Goal: Transaction & Acquisition: Purchase product/service

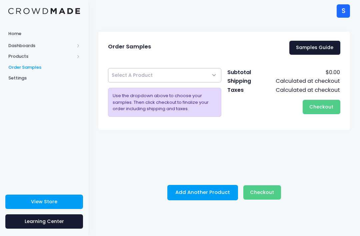
click at [213, 76] on span "Select A Product" at bounding box center [164, 75] width 113 height 14
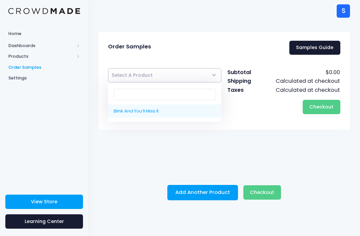
select select "10205968040210"
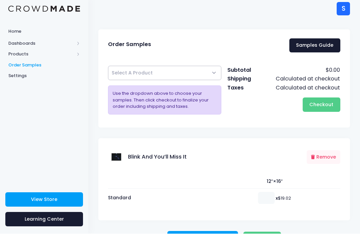
scroll to position [1, 0]
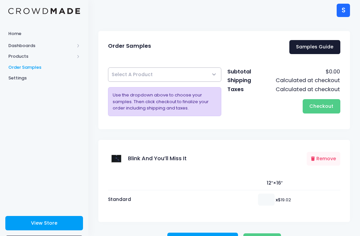
click at [330, 105] on span "Checkout" at bounding box center [322, 106] width 24 height 7
click at [208, 81] on span "Select A Product" at bounding box center [164, 74] width 113 height 14
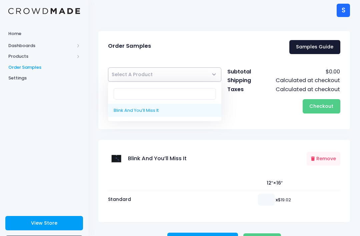
select select "10205968040210"
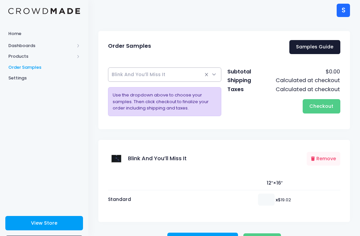
click at [247, 115] on div "Subtotal $0.00 Shipping Calculated at checkout Taxes Calculated at checkout Che…" at bounding box center [284, 93] width 119 height 53
click at [328, 103] on span "Checkout" at bounding box center [322, 106] width 24 height 7
click at [268, 236] on span "Checkout" at bounding box center [262, 240] width 24 height 7
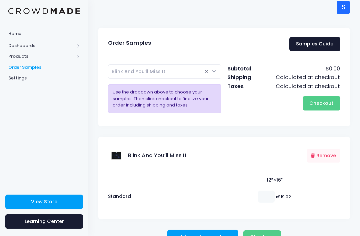
scroll to position [0, 0]
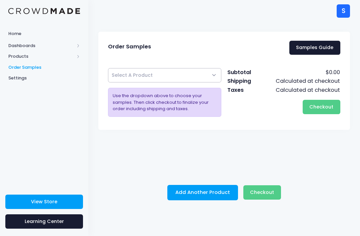
click at [212, 72] on span "Select A Product" at bounding box center [164, 75] width 113 height 14
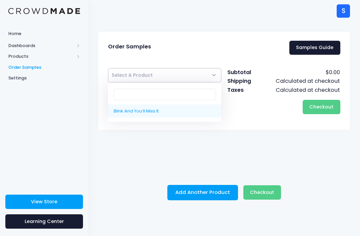
select select "10205968040210"
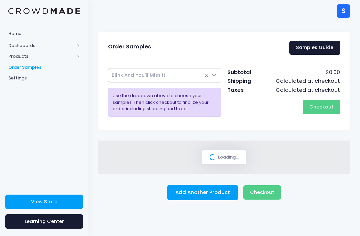
select select
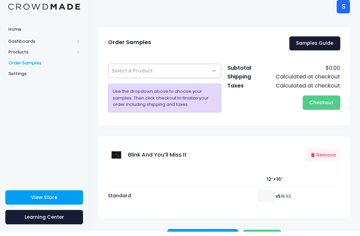
scroll to position [1, 0]
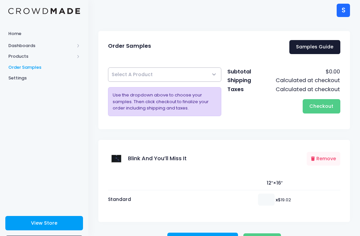
click at [263, 235] on button "Checkout Please wait..." at bounding box center [263, 240] width 38 height 14
click at [296, 220] on div "12″×16″ Standard x $19.02" at bounding box center [224, 195] width 252 height 54
click at [211, 74] on span "Select A Product" at bounding box center [164, 74] width 113 height 14
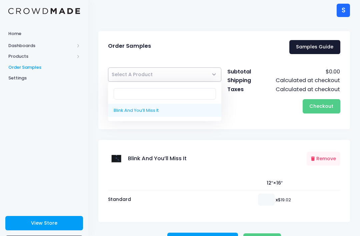
click at [174, 94] on input "Search" at bounding box center [165, 93] width 103 height 11
type input "B"
select select "10205968040210"
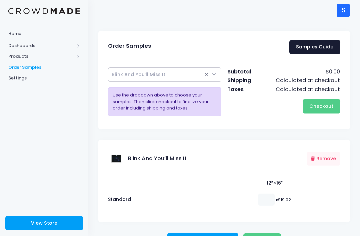
click at [323, 111] on button "Checkout Please wait..." at bounding box center [322, 106] width 38 height 14
click at [327, 100] on button "Checkout Please wait..." at bounding box center [322, 106] width 38 height 14
click at [328, 105] on span "Checkout" at bounding box center [322, 106] width 24 height 7
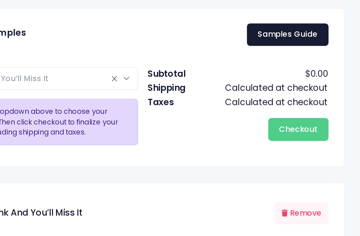
scroll to position [0, 0]
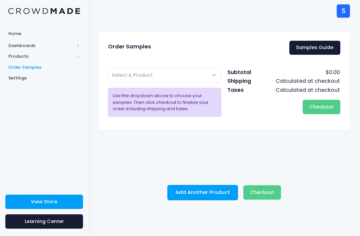
click at [19, 53] on span "Products" at bounding box center [41, 56] width 66 height 7
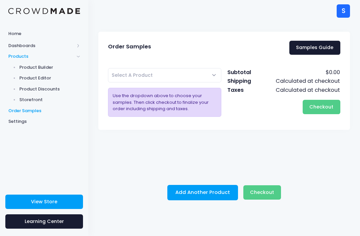
click at [12, 39] on link "Home" at bounding box center [44, 33] width 88 height 13
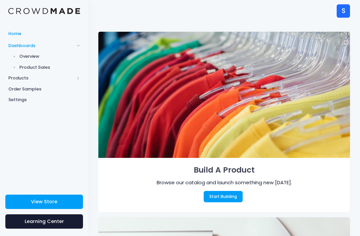
click at [33, 69] on span "Product Sales" at bounding box center [49, 67] width 61 height 7
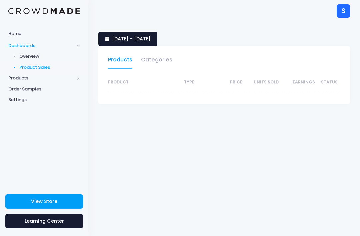
click at [158, 60] on link "Categories" at bounding box center [156, 61] width 31 height 15
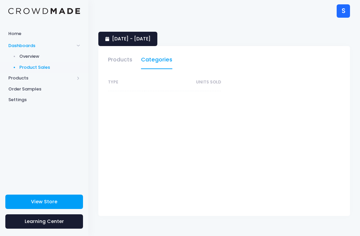
click at [118, 64] on link "Products" at bounding box center [120, 61] width 24 height 15
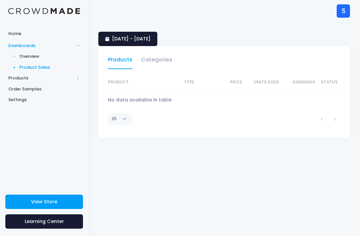
click at [17, 54] on link "Overview" at bounding box center [44, 56] width 88 height 11
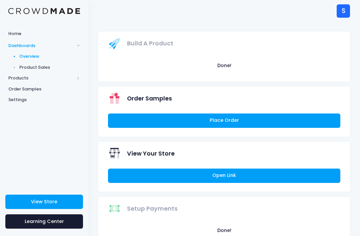
click at [115, 118] on link "Place Order" at bounding box center [224, 120] width 233 height 14
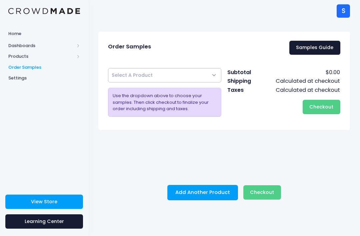
click at [124, 79] on span "Select A Product" at bounding box center [164, 75] width 113 height 14
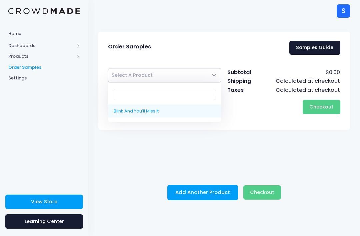
select select "10205968040210"
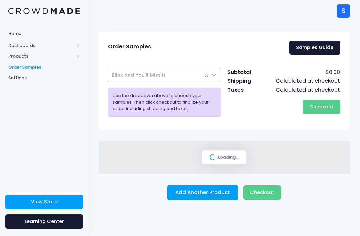
select select
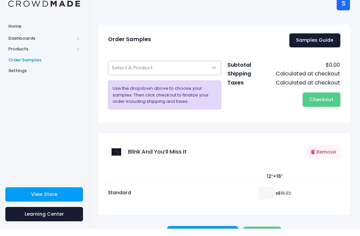
scroll to position [1, 0]
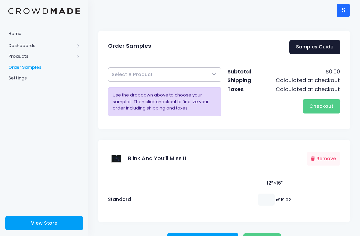
click at [264, 236] on span "Checkout" at bounding box center [262, 240] width 24 height 7
click at [268, 200] on input "number" at bounding box center [266, 200] width 17 height 12
type input "1"
click at [269, 236] on span "Checkout" at bounding box center [262, 240] width 24 height 7
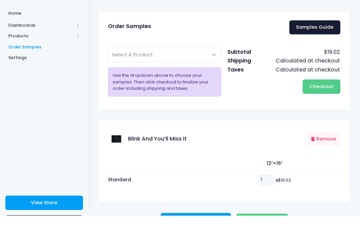
scroll to position [21, 0]
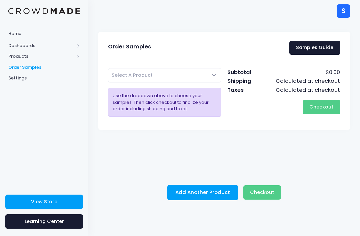
click at [83, 58] on span "Products" at bounding box center [44, 56] width 88 height 11
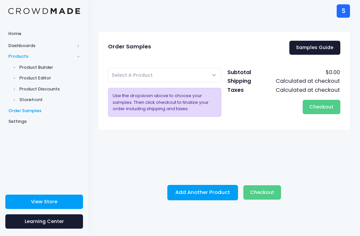
click at [41, 65] on span "Product Builder" at bounding box center [49, 67] width 61 height 7
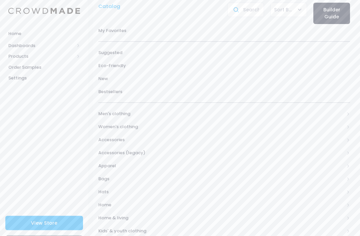
scroll to position [29, 0]
click at [348, 112] on span at bounding box center [348, 113] width 3 height 3
click at [131, 125] on span "All Men's clothing" at bounding box center [225, 126] width 233 height 7
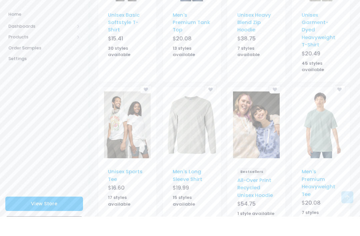
scroll to position [767, 0]
